Goal: Task Accomplishment & Management: Manage account settings

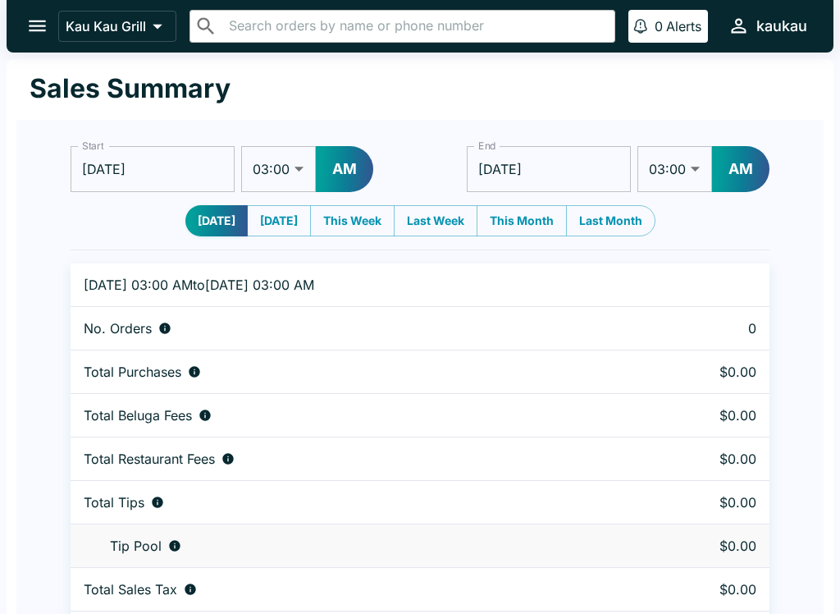
select select "03:00"
click at [32, 8] on button "open drawer" at bounding box center [37, 26] width 42 height 42
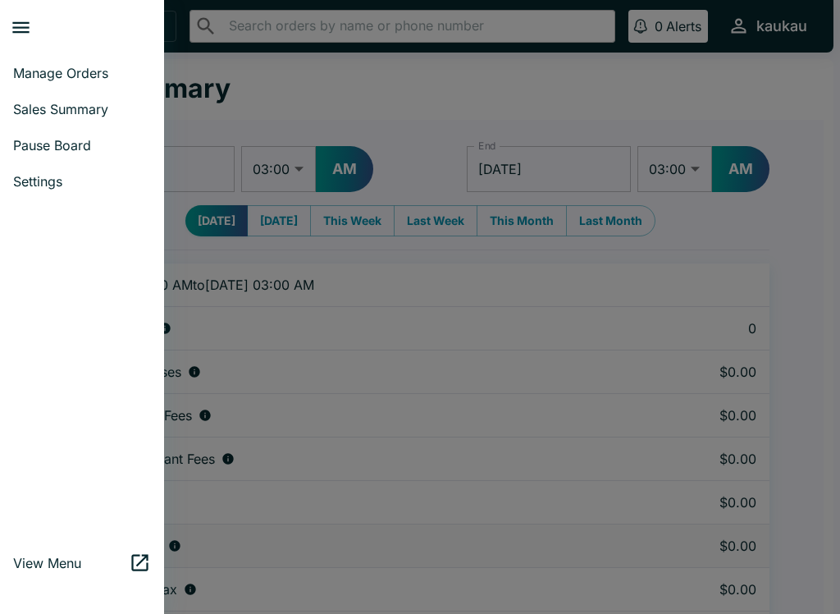
click at [65, 77] on span "Manage Orders" at bounding box center [82, 73] width 138 height 16
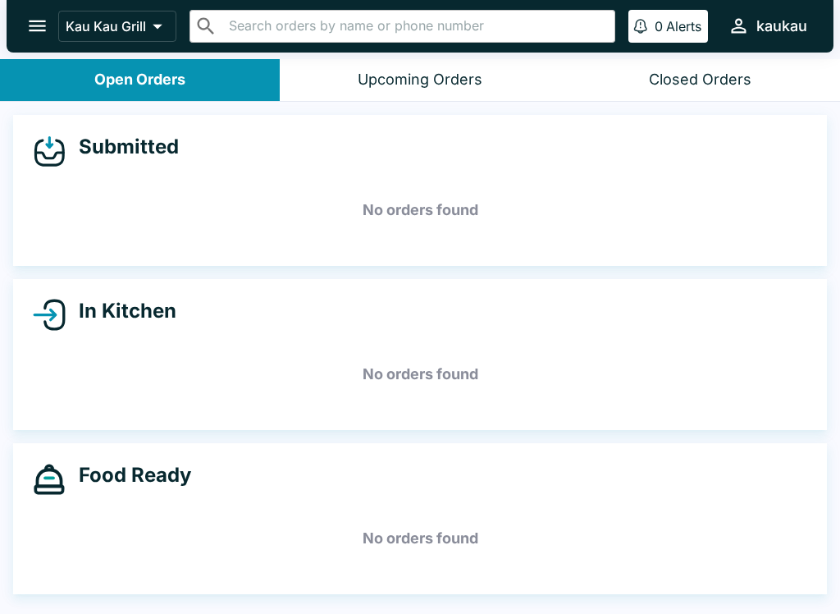
click at [456, 87] on div "Upcoming Orders" at bounding box center [420, 80] width 125 height 19
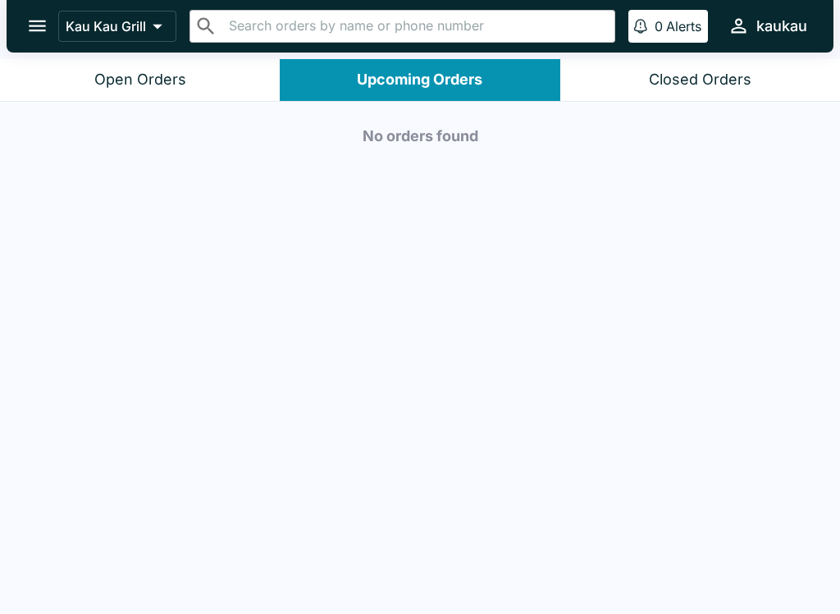
click at [139, 81] on div "Open Orders" at bounding box center [140, 80] width 92 height 19
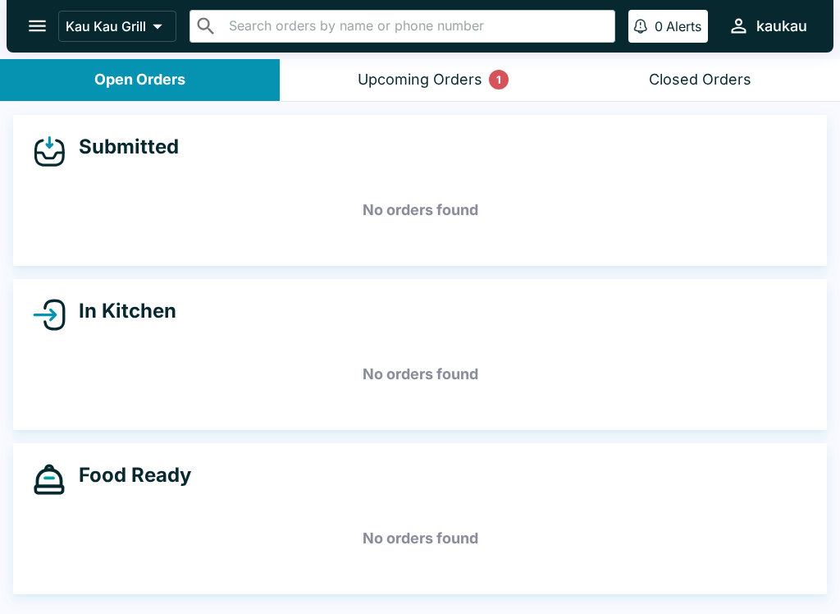
click at [458, 85] on div "Upcoming Orders 1" at bounding box center [420, 80] width 125 height 19
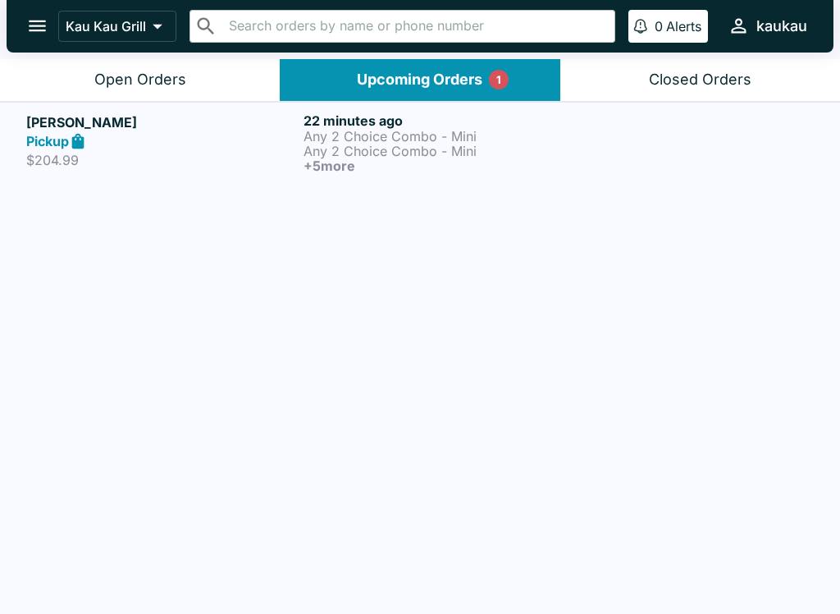
click at [420, 169] on h6 "+ 5 more" at bounding box center [439, 165] width 271 height 15
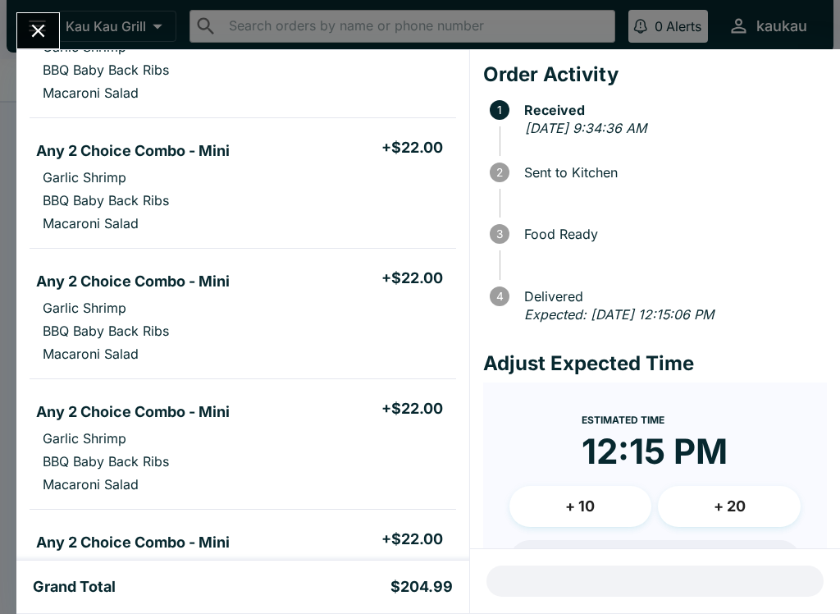
click at [779, 273] on span at bounding box center [663, 271] width 327 height 16
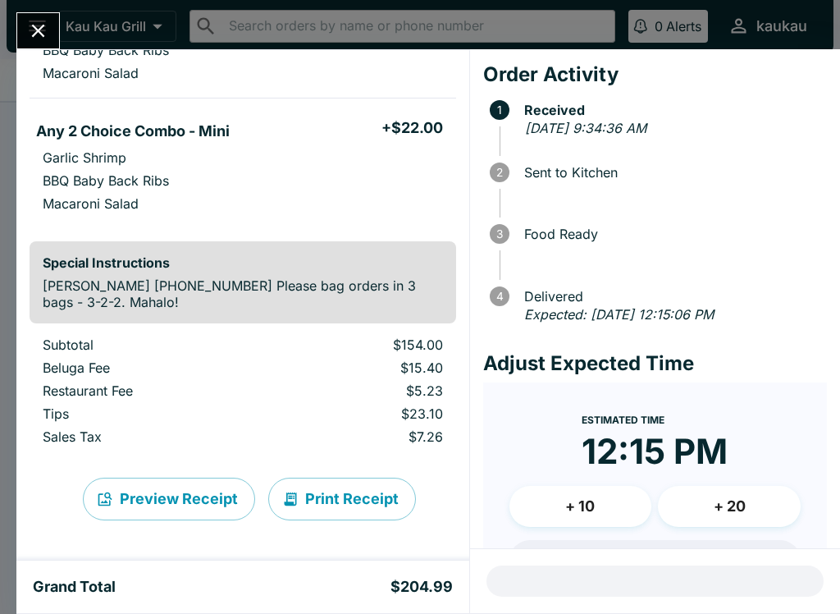
scroll to position [876, 0]
click at [51, 41] on button "Close" at bounding box center [38, 30] width 42 height 35
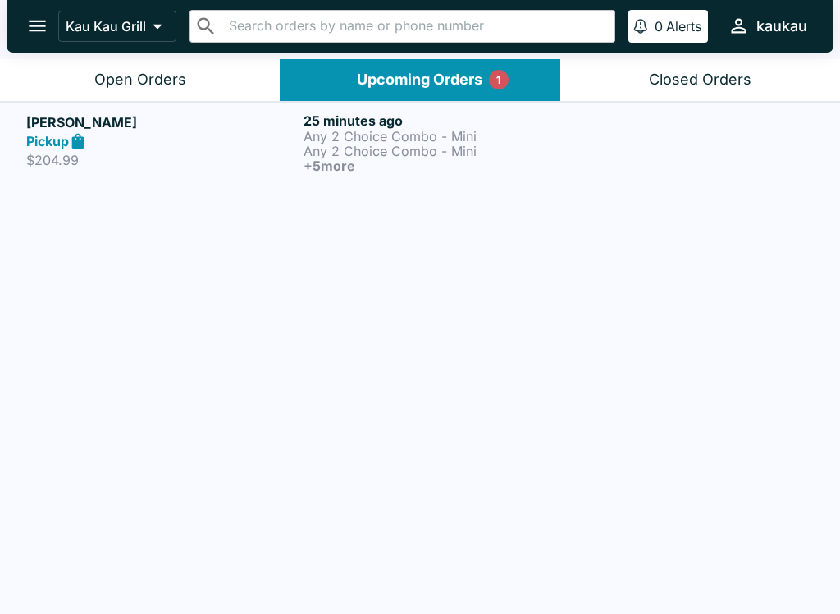
scroll to position [2, 0]
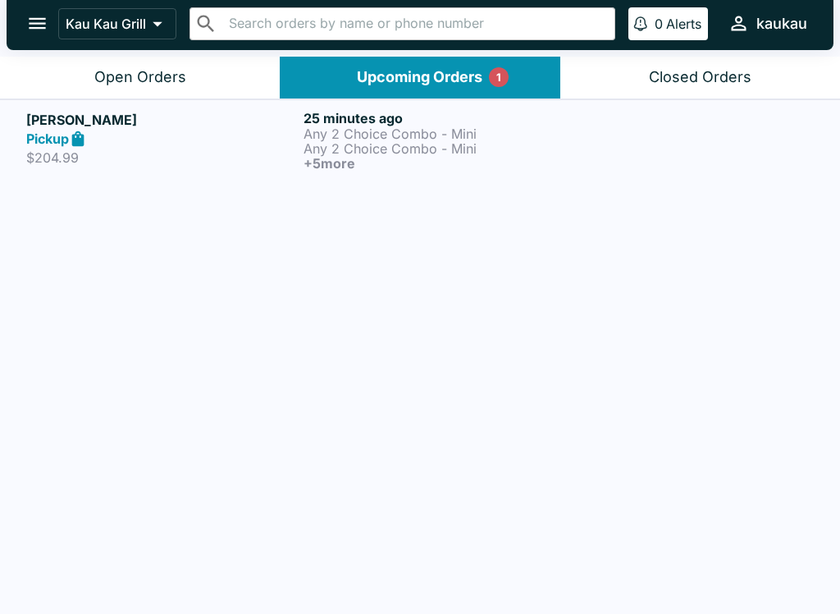
click at [424, 141] on p "Any 2 Choice Combo - Mini" at bounding box center [439, 148] width 271 height 15
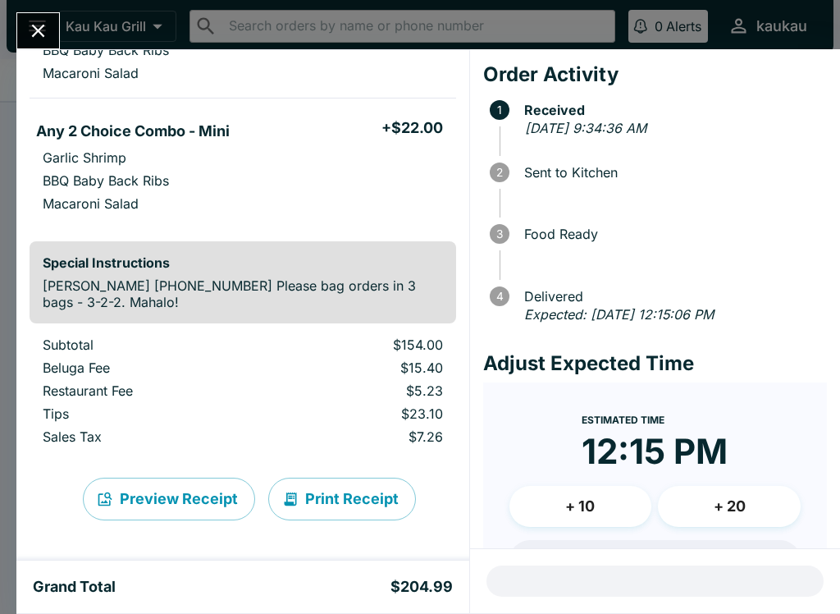
scroll to position [876, 0]
